Goal: Book appointment/travel/reservation

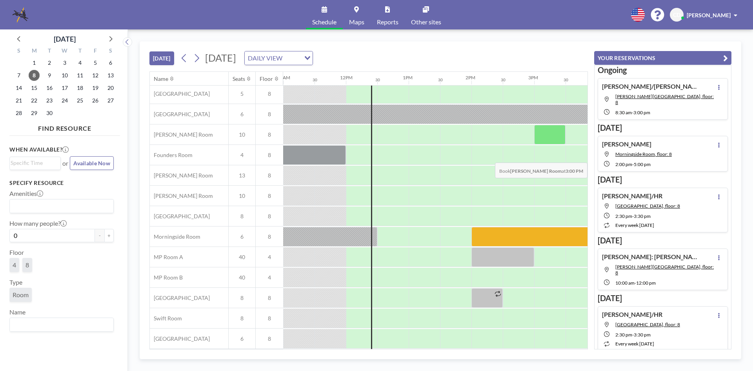
scroll to position [0, 690]
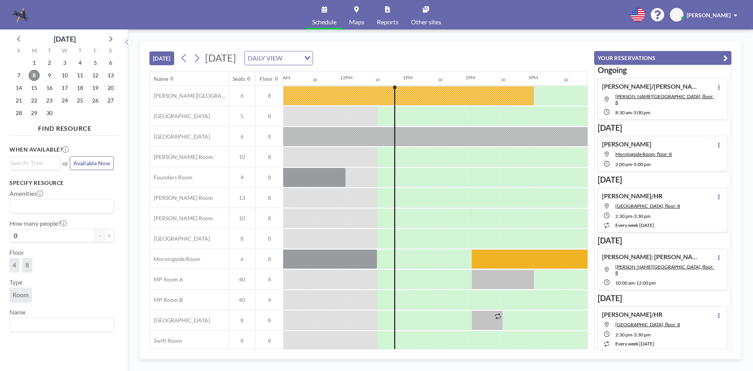
click at [33, 76] on span "8" at bounding box center [34, 75] width 11 height 11
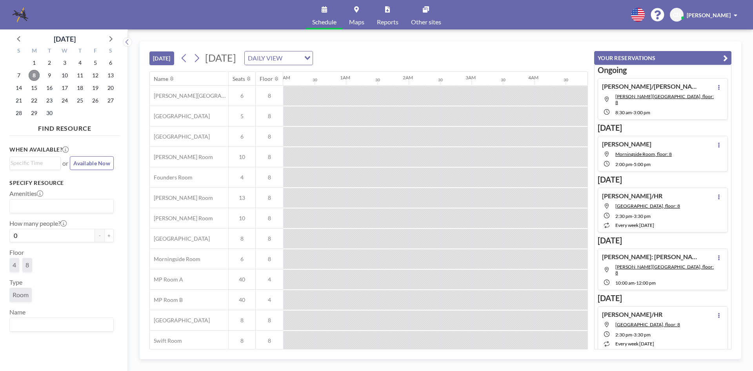
scroll to position [0, 753]
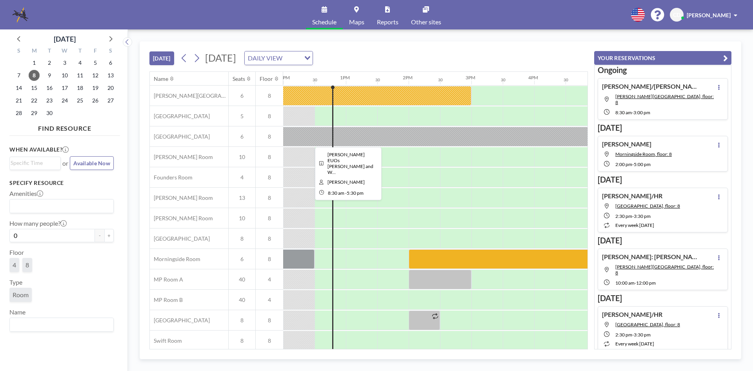
click at [367, 140] on div at bounding box center [346, 137] width 565 height 20
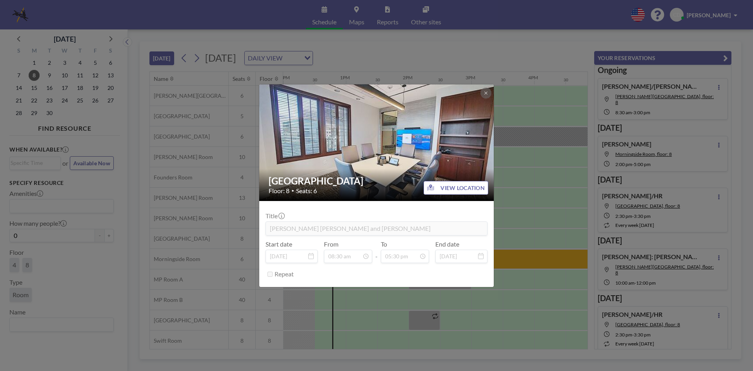
click at [522, 144] on div "Buckhead Room Floor: 8 • Seats: 6 VIEW LOCATION Title [PERSON_NAME] EUOs [PERSO…" at bounding box center [376, 185] width 753 height 371
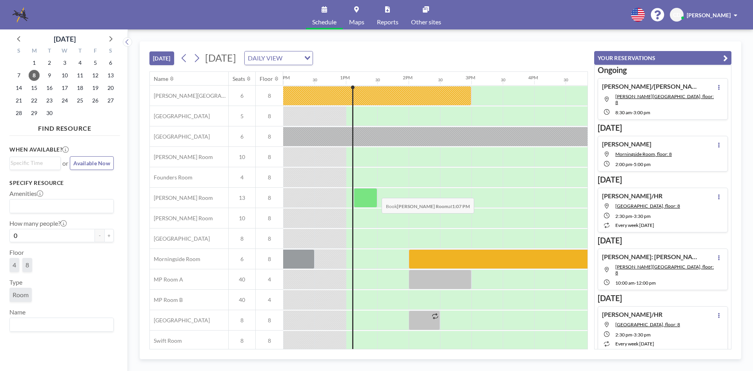
scroll to position [26, 753]
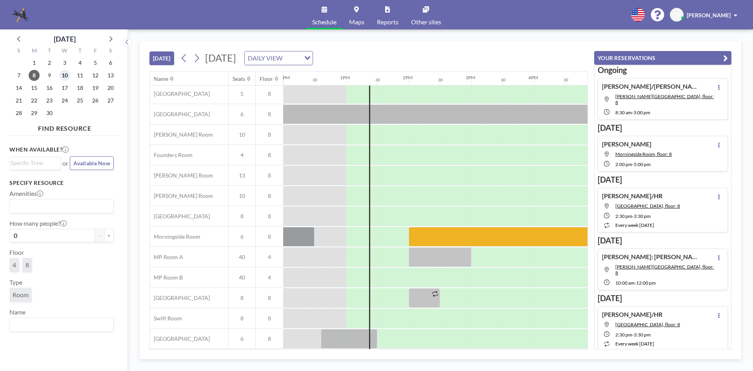
click at [65, 76] on span "10" at bounding box center [64, 75] width 11 height 11
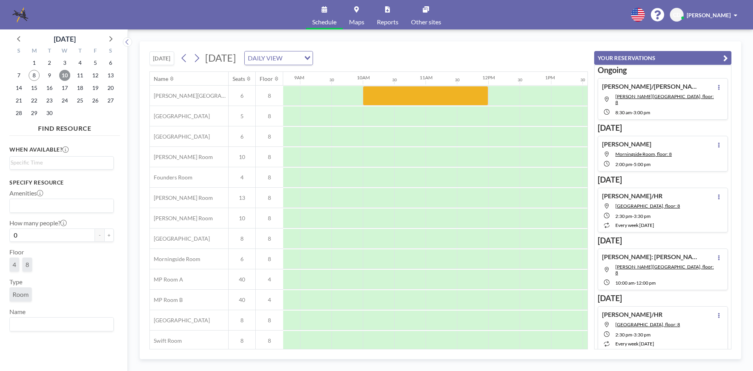
scroll to position [0, 560]
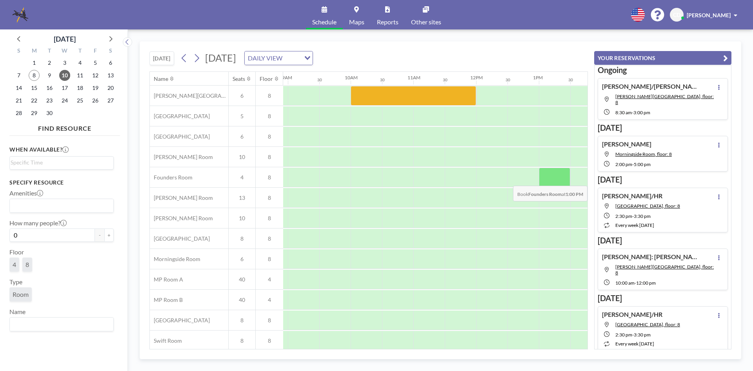
click at [555, 180] on div at bounding box center [554, 177] width 31 height 20
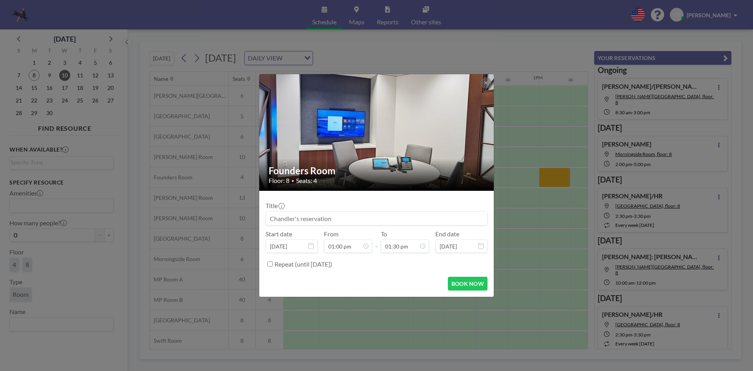
scroll to position [363, 0]
click at [281, 220] on input at bounding box center [376, 217] width 221 height 13
drag, startPoint x: 315, startPoint y: 217, endPoint x: 335, endPoint y: 218, distance: 20.0
click at [335, 218] on input "[PERSON_NAME]" at bounding box center [376, 217] width 221 height 13
type input "[PERSON_NAME]"
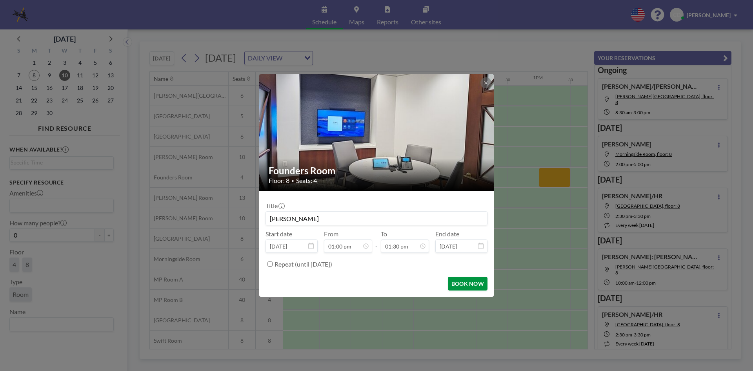
click at [460, 287] on button "BOOK NOW" at bounding box center [468, 283] width 40 height 14
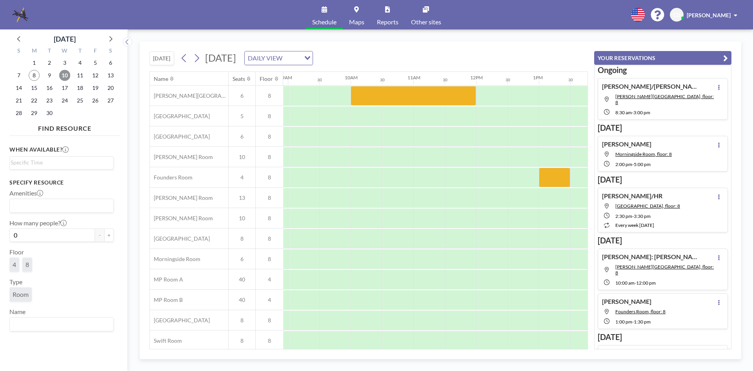
click at [60, 76] on span "10" at bounding box center [64, 75] width 11 height 11
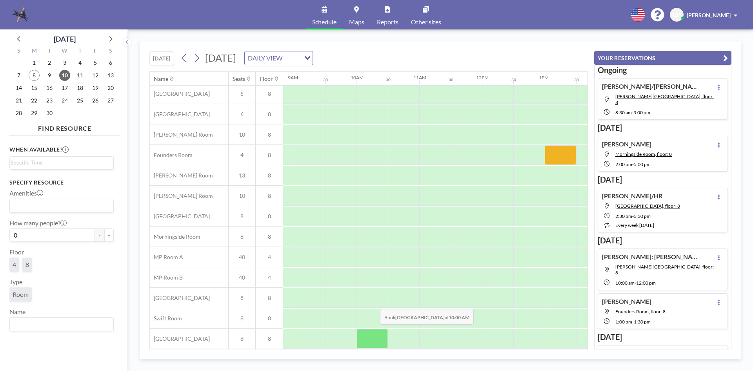
click at [374, 330] on div at bounding box center [371, 339] width 31 height 20
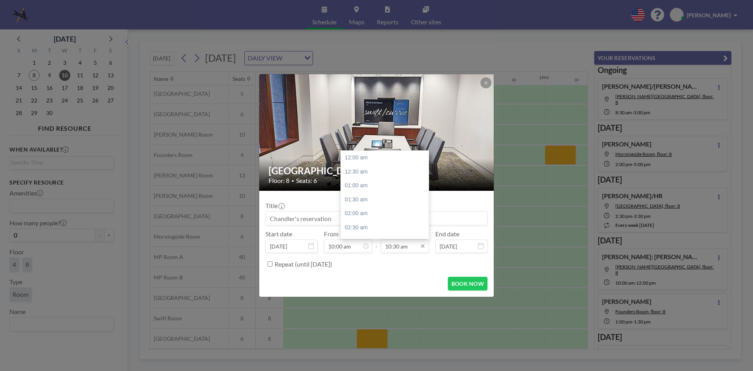
scroll to position [293, 0]
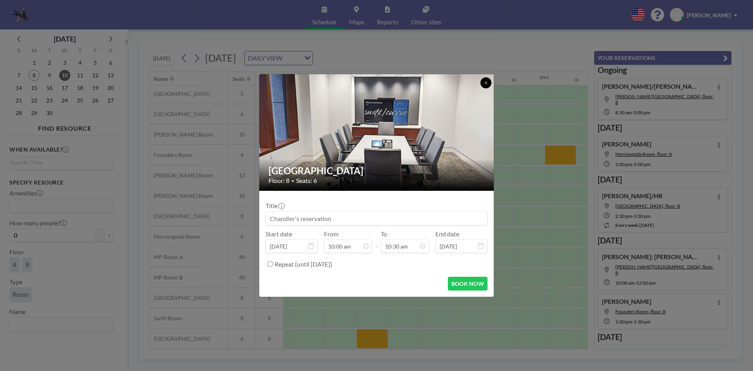
click at [488, 81] on icon at bounding box center [485, 82] width 5 height 5
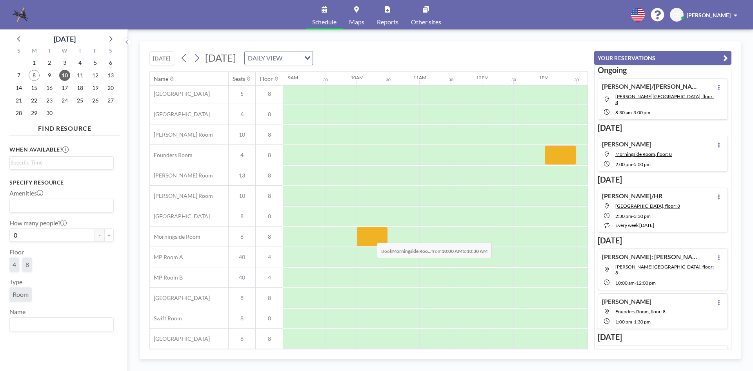
click at [371, 236] on div at bounding box center [371, 237] width 31 height 20
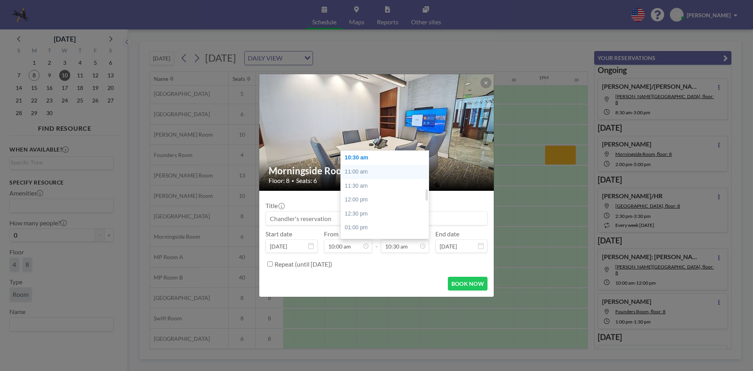
click at [370, 172] on div "11:00 am" at bounding box center [387, 172] width 92 height 14
type input "11:00 am"
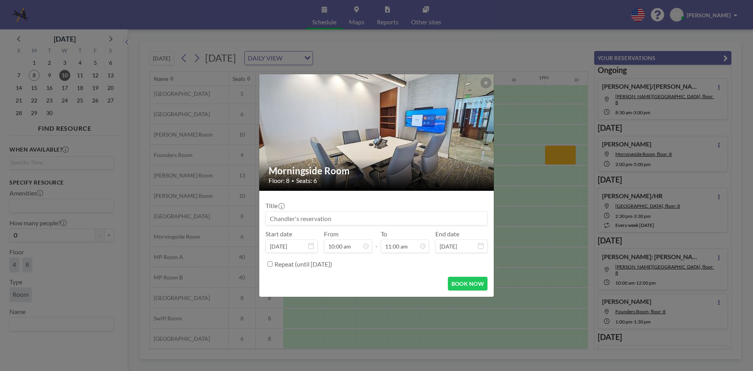
click at [365, 222] on input at bounding box center [376, 217] width 221 height 13
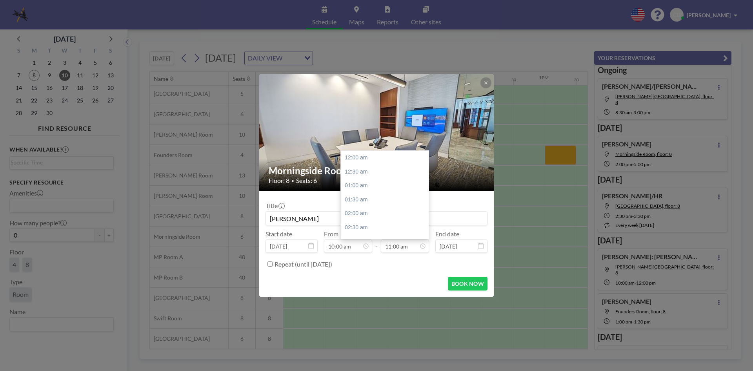
scroll to position [307, 0]
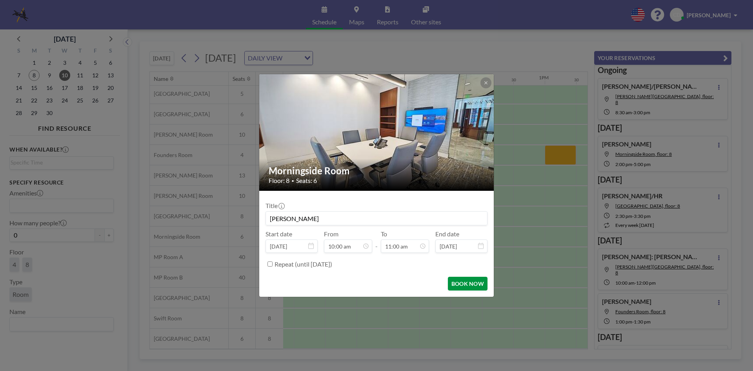
type input "[PERSON_NAME]"
click at [463, 279] on button "BOOK NOW" at bounding box center [468, 283] width 40 height 14
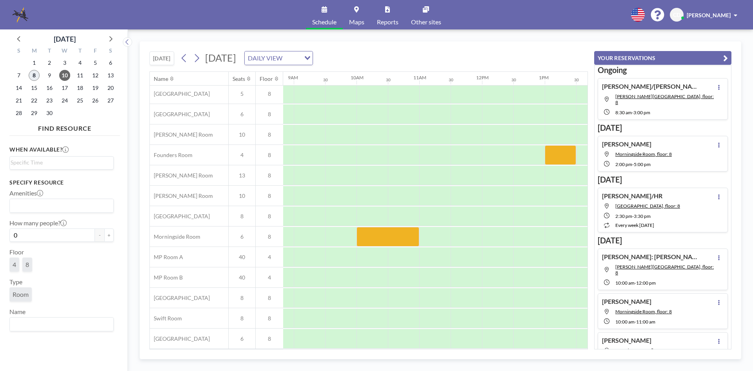
click at [31, 73] on span "8" at bounding box center [34, 75] width 11 height 11
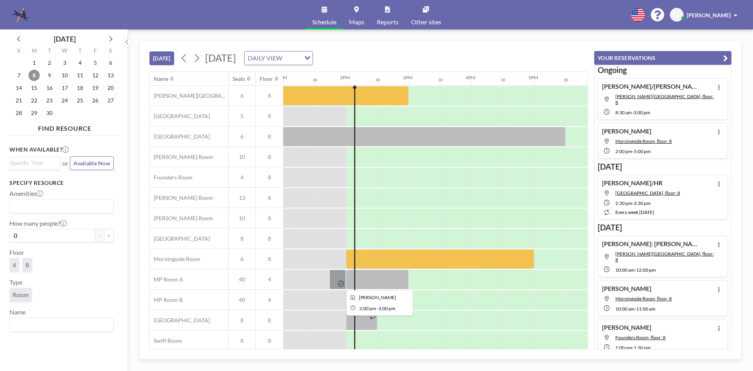
scroll to position [26, 816]
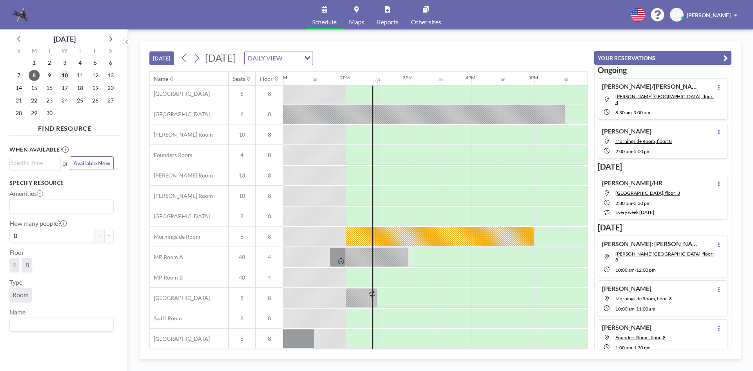
click at [64, 72] on span "10" at bounding box center [64, 75] width 11 height 11
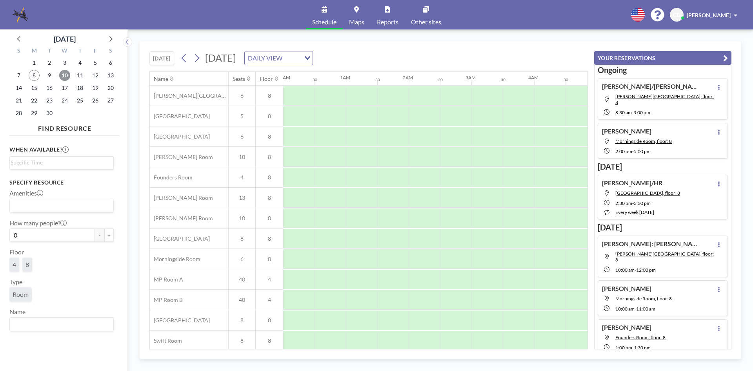
scroll to position [0, 471]
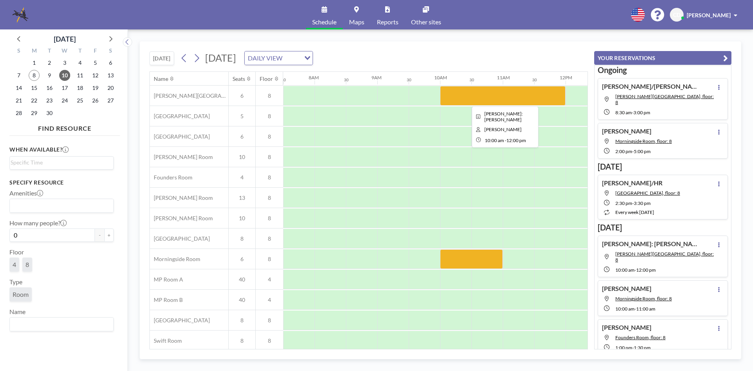
click at [489, 92] on div at bounding box center [502, 96] width 125 height 20
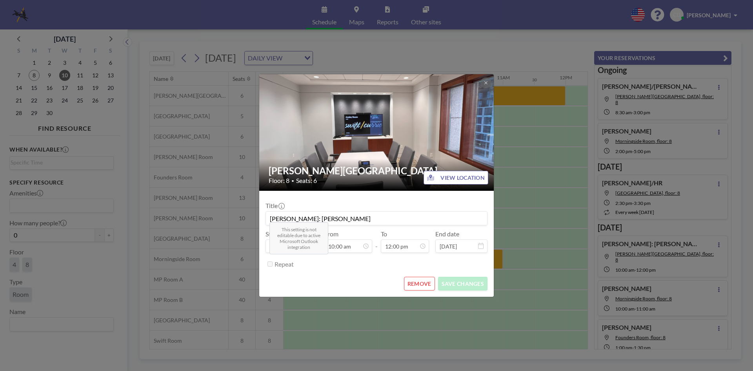
scroll to position [335, 0]
click at [409, 283] on button "REMOVE" at bounding box center [419, 283] width 31 height 14
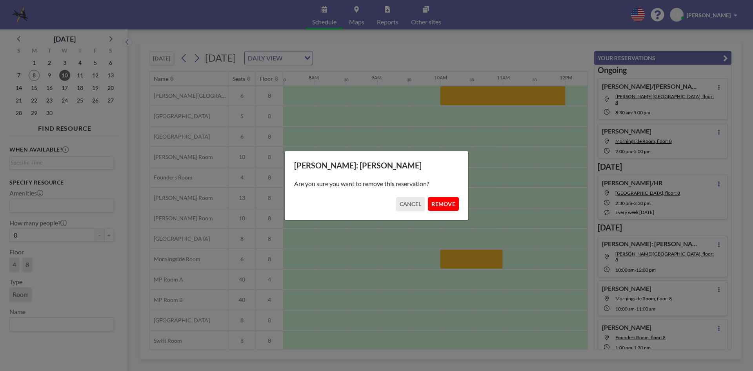
click at [448, 209] on button "REMOVE" at bounding box center [443, 204] width 31 height 14
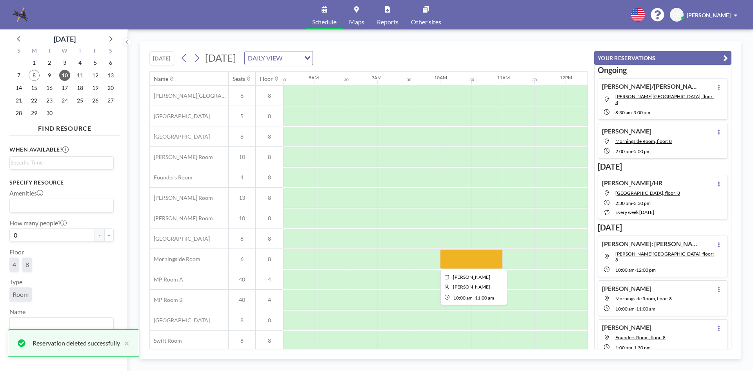
scroll to position [26, 471]
